Goal: Information Seeking & Learning: Learn about a topic

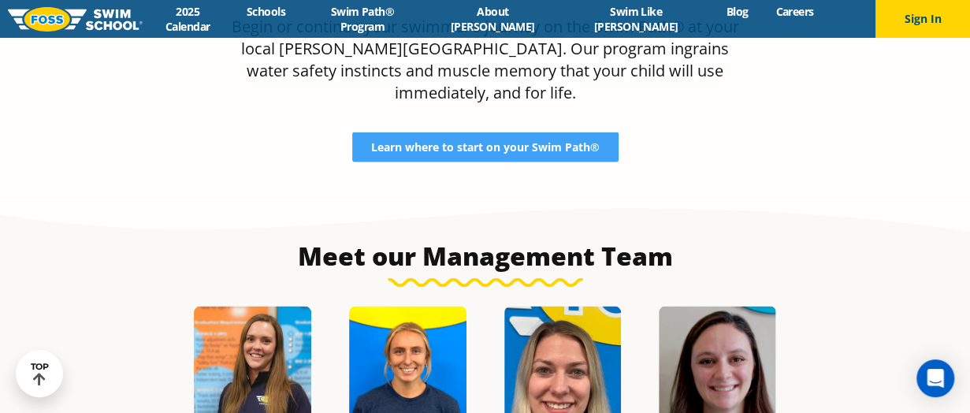
scroll to position [1468, 0]
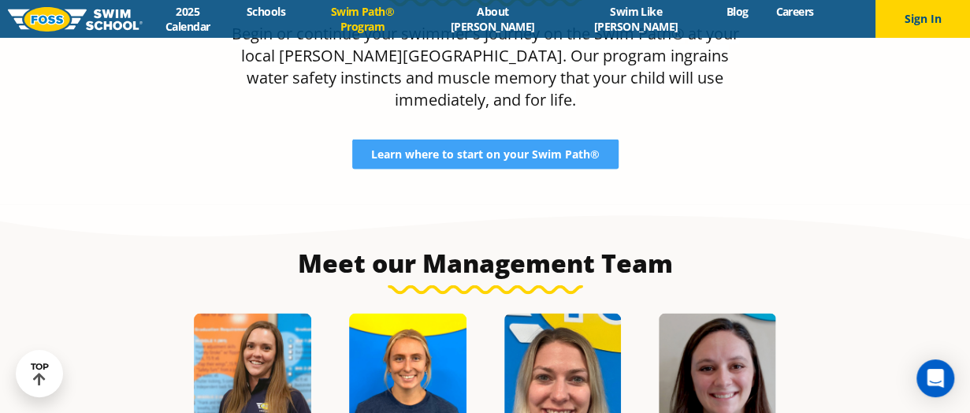
click at [395, 14] on link "Swim Path® Program" at bounding box center [362, 19] width 126 height 30
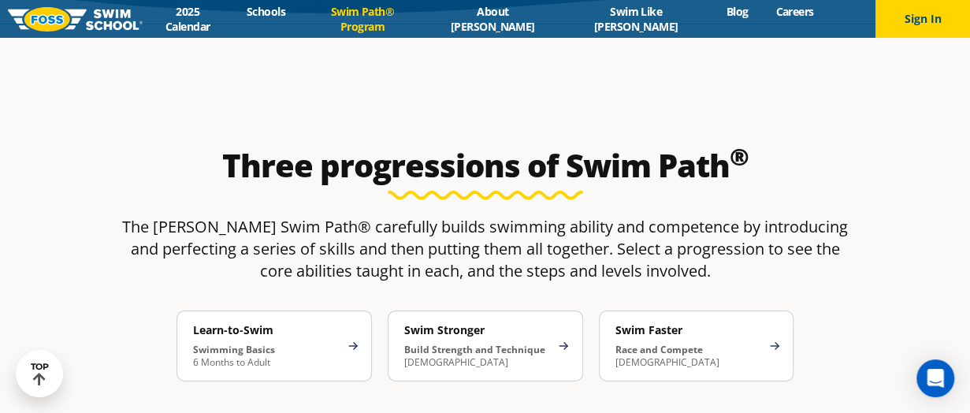
scroll to position [2296, 0]
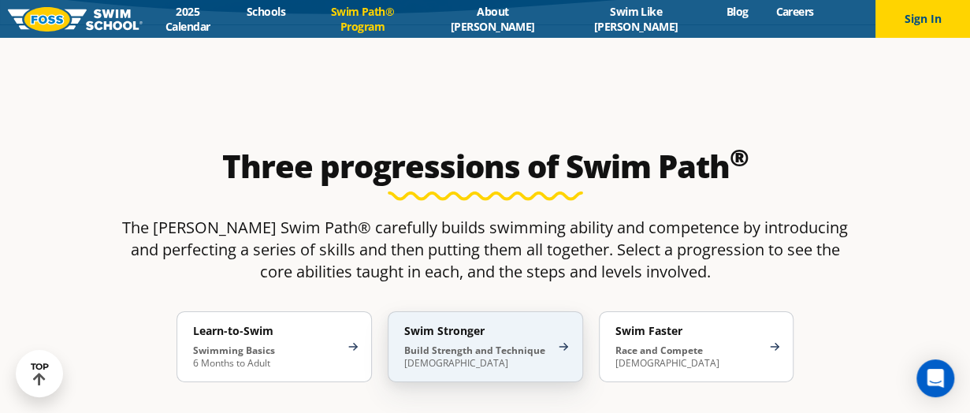
click at [459, 343] on strong "Build Strength and Technique" at bounding box center [474, 349] width 141 height 13
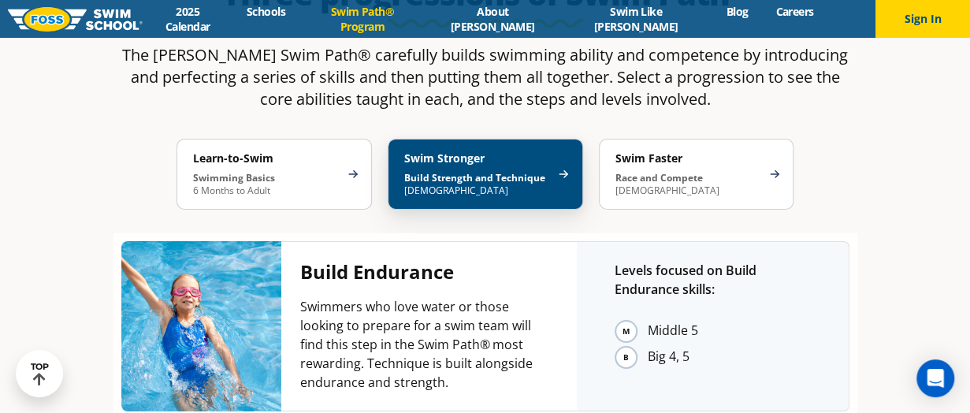
scroll to position [2469, 0]
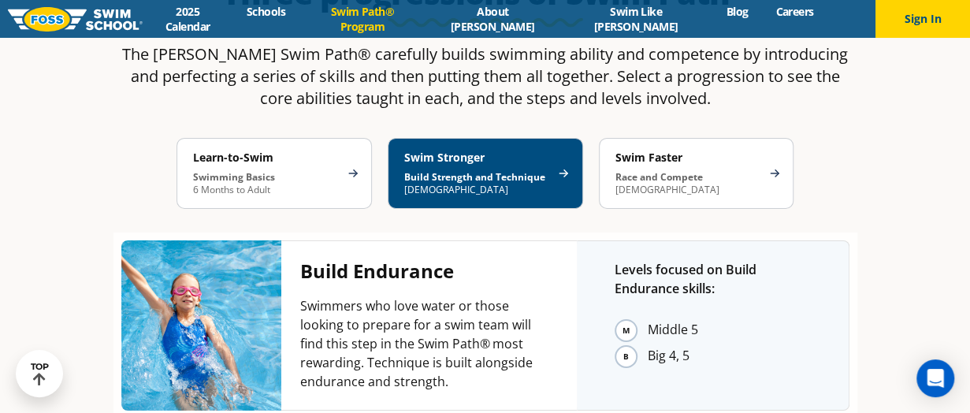
click at [648, 344] on li "Big 4, 5" at bounding box center [729, 356] width 163 height 24
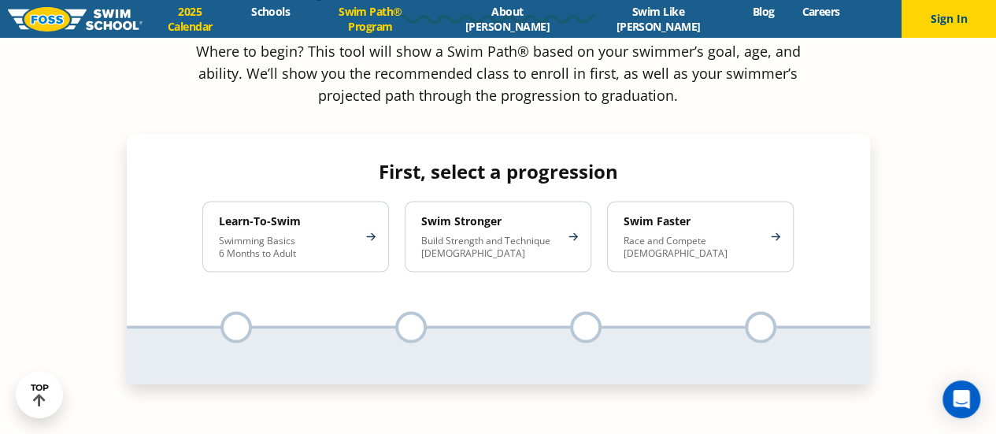
scroll to position [1462, 0]
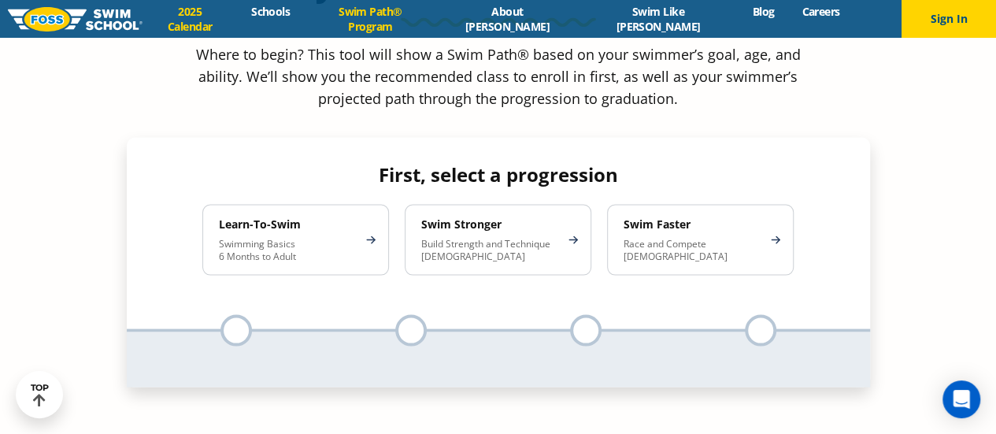
click at [238, 21] on link "2025 Calendar" at bounding box center [190, 19] width 95 height 30
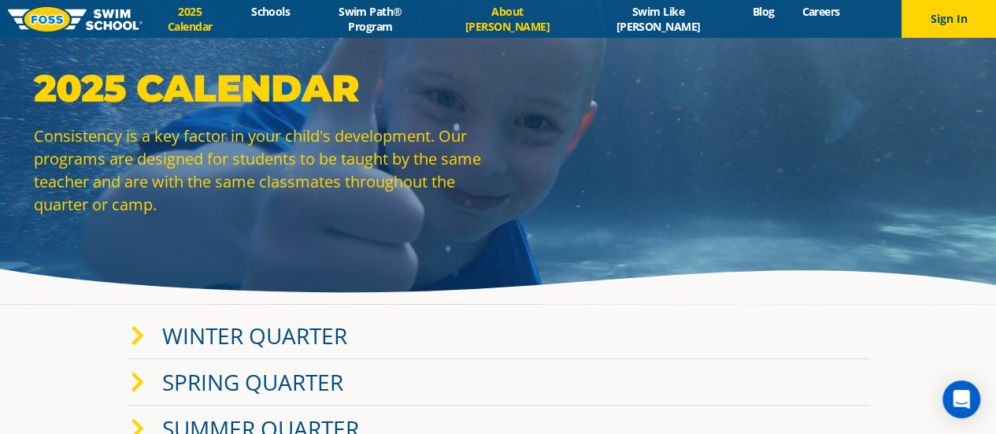
click at [521, 26] on link "About [PERSON_NAME]" at bounding box center [507, 19] width 141 height 30
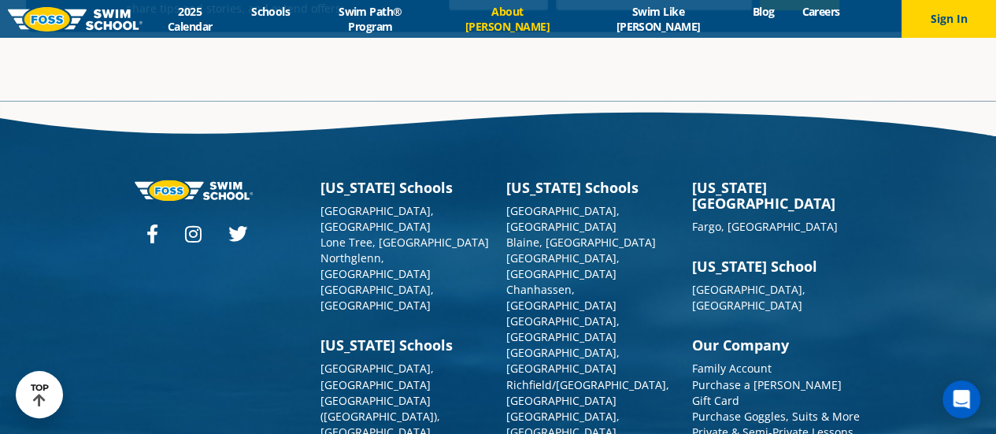
scroll to position [4191, 0]
